Goal: Find specific page/section: Find specific page/section

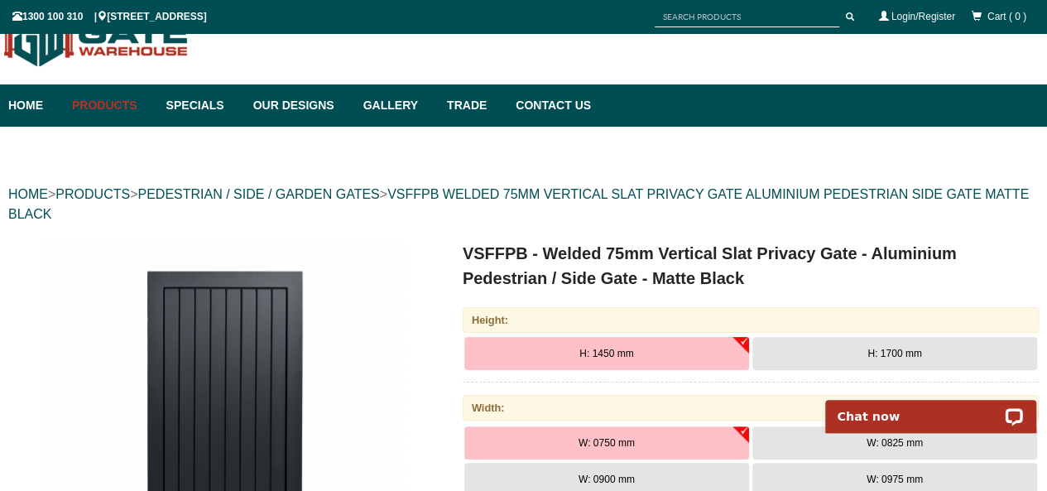
click at [293, 404] on img at bounding box center [223, 423] width 364 height 364
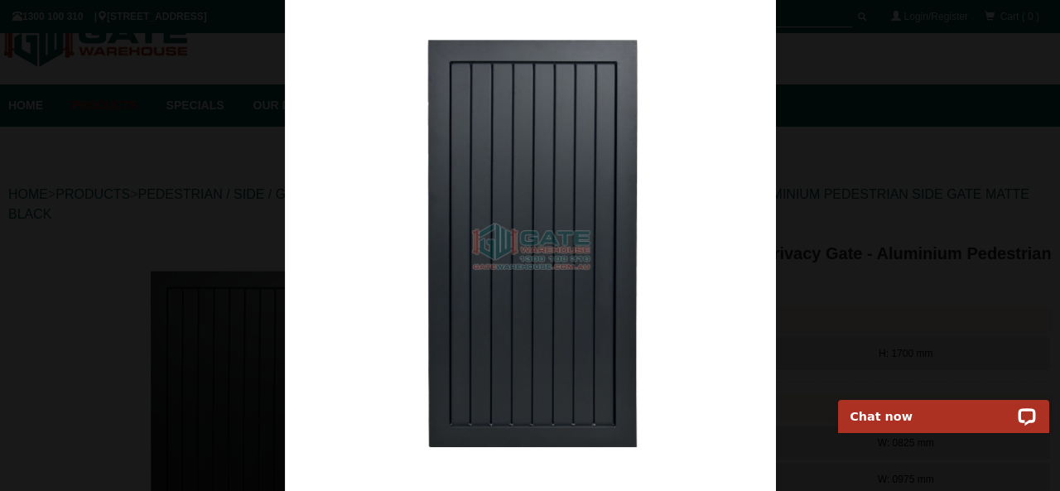
click at [588, 335] on img at bounding box center [530, 245] width 491 height 491
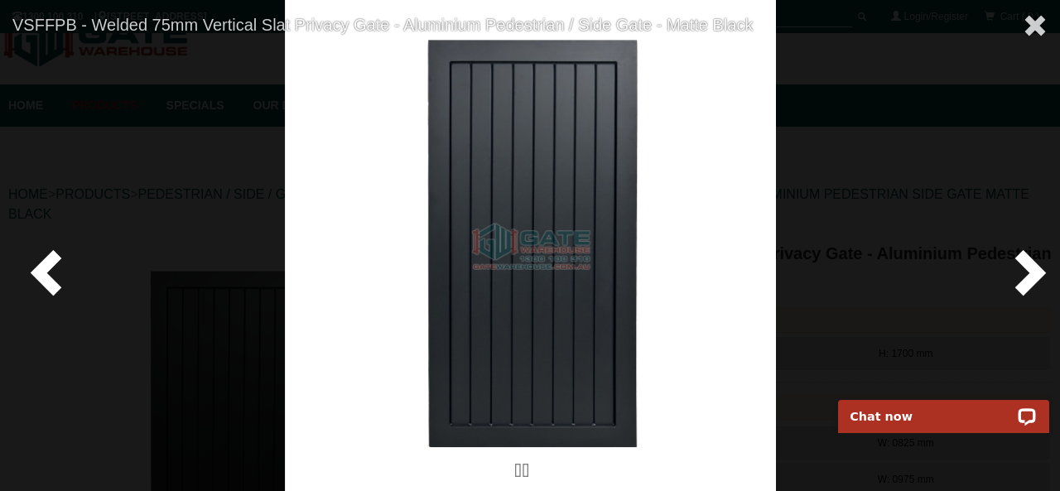
click at [1031, 272] on span at bounding box center [1027, 272] width 50 height 50
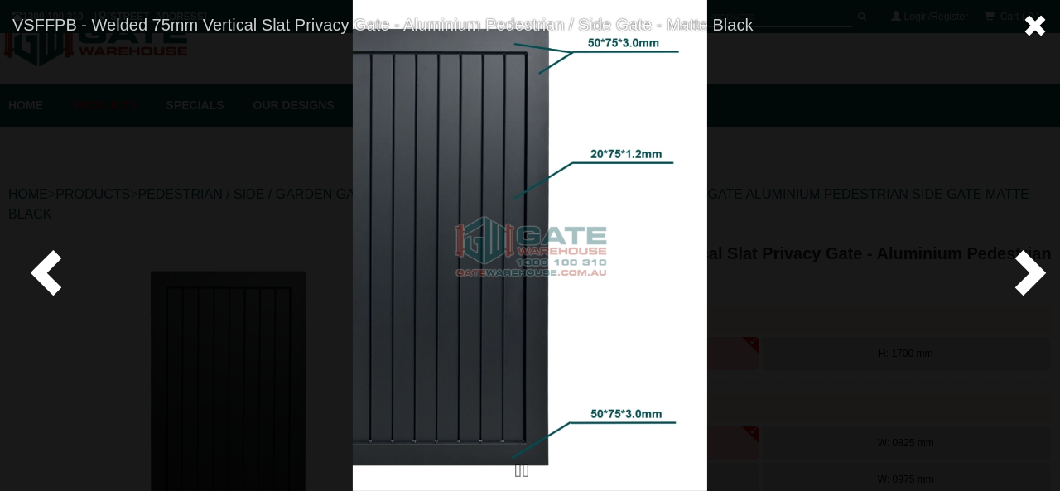
click at [1033, 22] on span at bounding box center [1035, 25] width 25 height 25
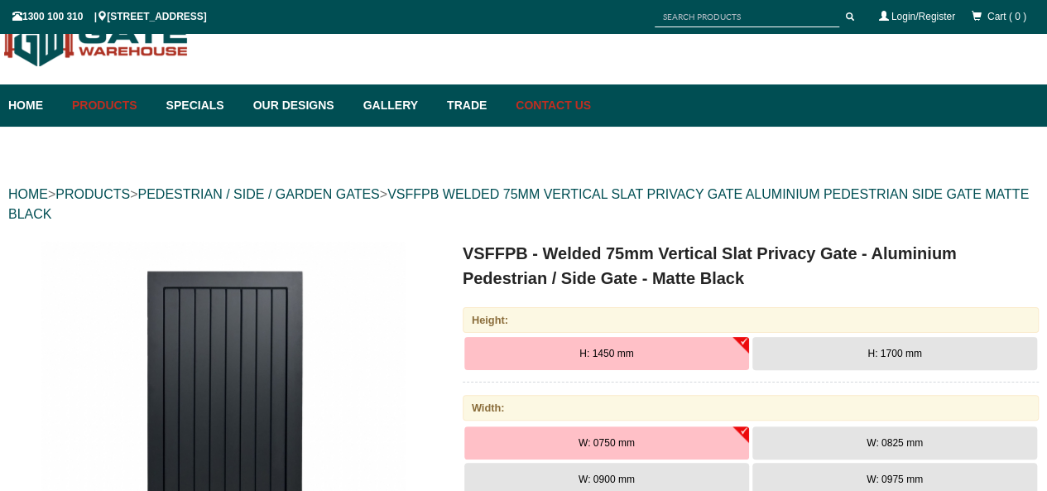
click at [591, 107] on link "Contact Us" at bounding box center [550, 105] width 84 height 42
